Goal: Information Seeking & Learning: Learn about a topic

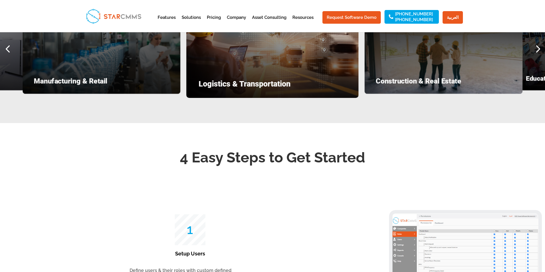
scroll to position [743, 0]
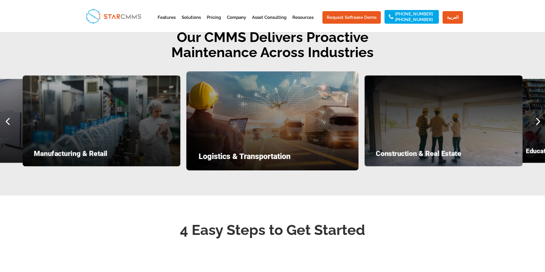
click at [539, 129] on div "Next slide" at bounding box center [536, 121] width 15 height 15
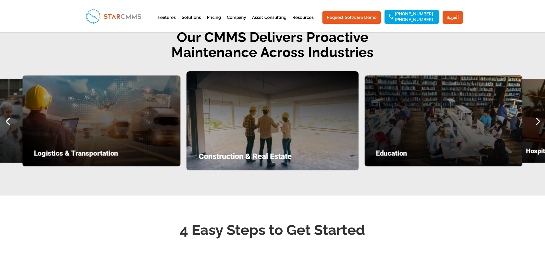
click at [537, 129] on div "Next slide" at bounding box center [536, 121] width 15 height 15
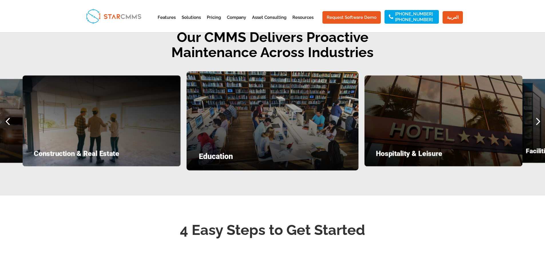
click at [537, 129] on div "Next slide" at bounding box center [536, 121] width 15 height 15
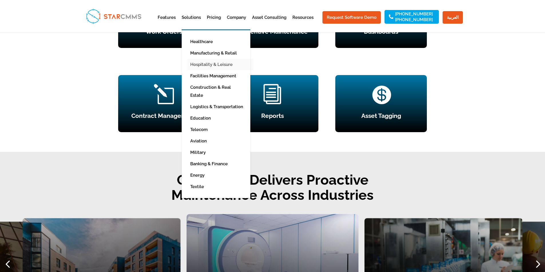
scroll to position [486, 0]
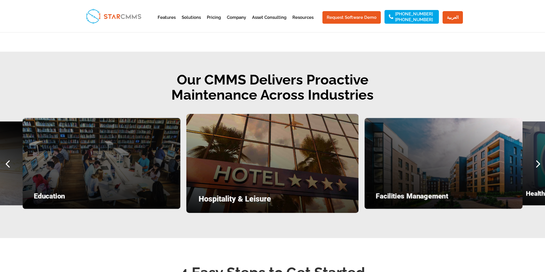
scroll to position [745, 0]
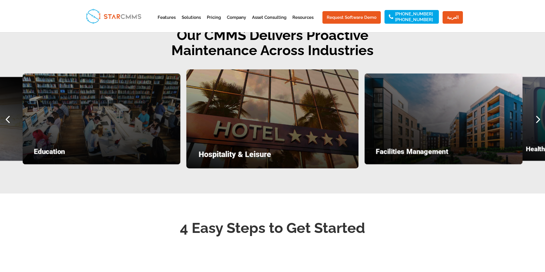
click at [406, 158] on h4 "Facilities Management" at bounding box center [443, 153] width 135 height 10
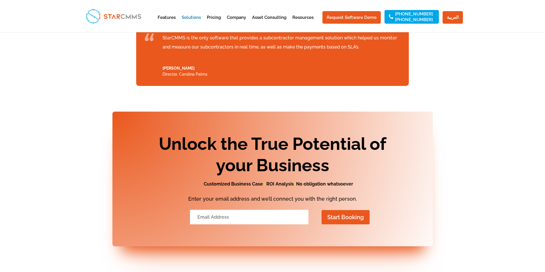
scroll to position [715, 0]
